Goal: Find specific page/section: Find specific page/section

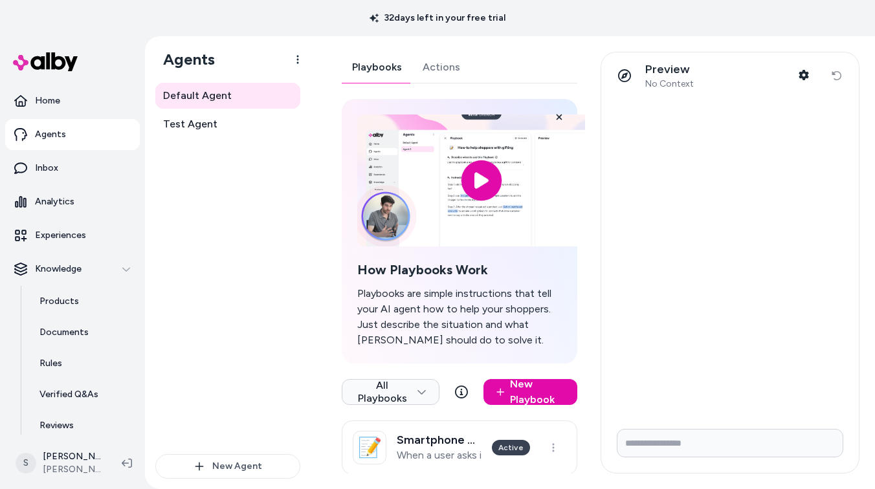
scroll to position [419, 3]
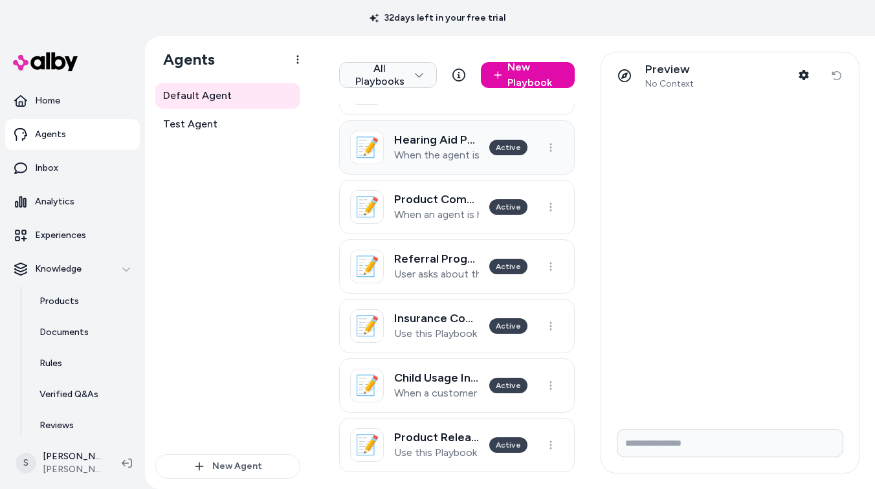
click at [419, 141] on h3 "Hearing Aid Pricing Explanation" at bounding box center [436, 139] width 85 height 13
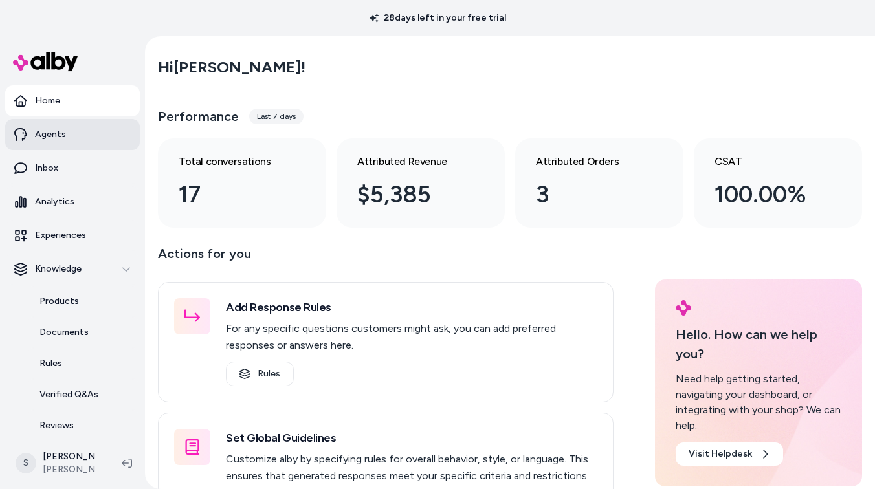
click at [47, 131] on p "Agents" at bounding box center [50, 134] width 31 height 13
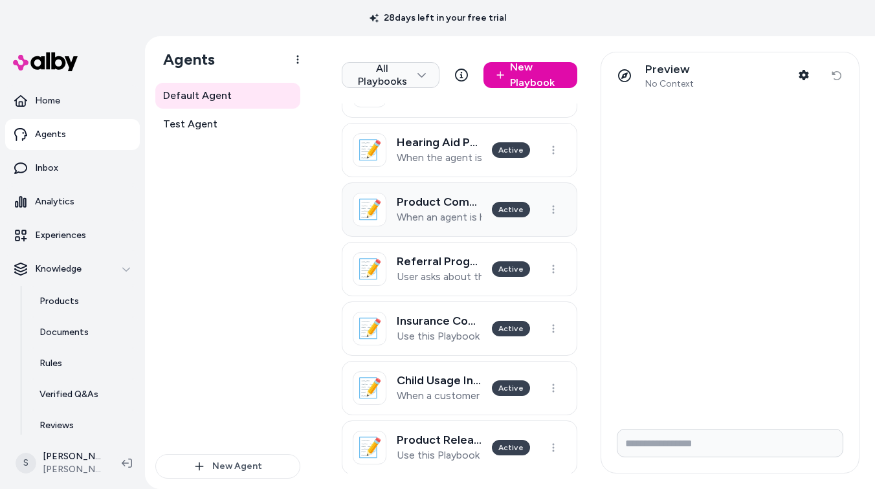
scroll to position [429, 0]
